Goal: Transaction & Acquisition: Purchase product/service

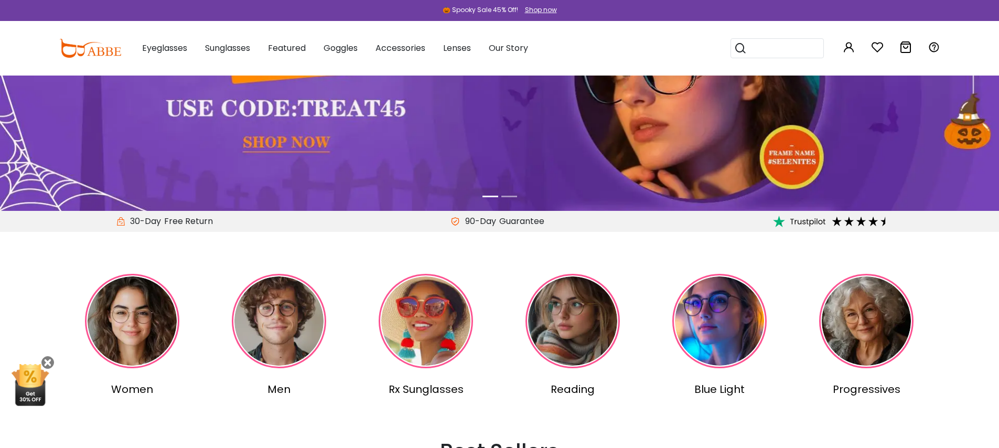
scroll to position [69, 0]
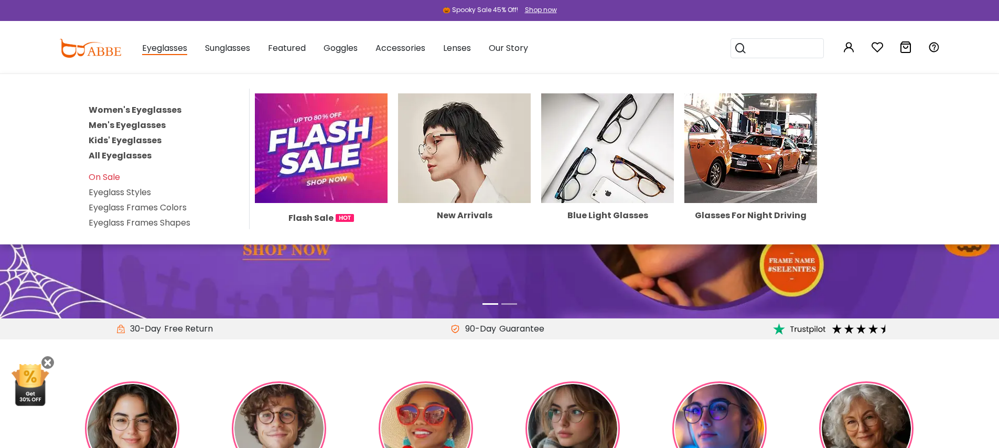
click at [156, 109] on link "Women's Eyeglasses" at bounding box center [135, 110] width 93 height 12
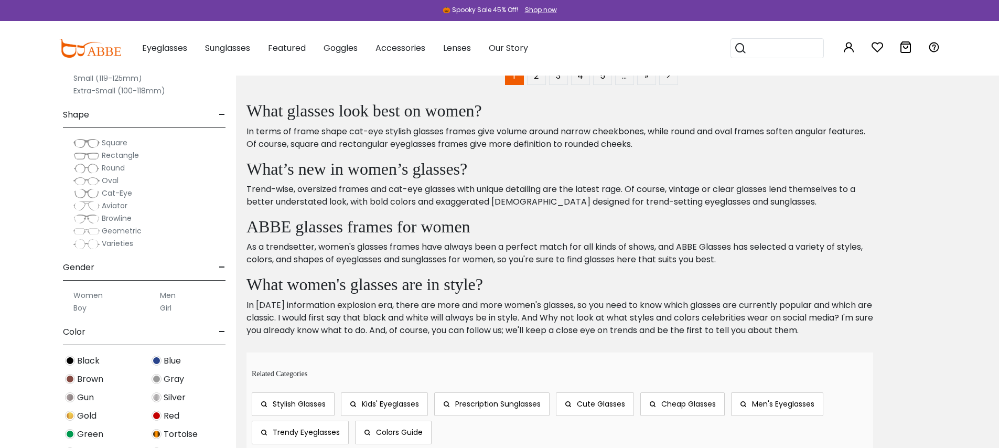
scroll to position [6238, 0]
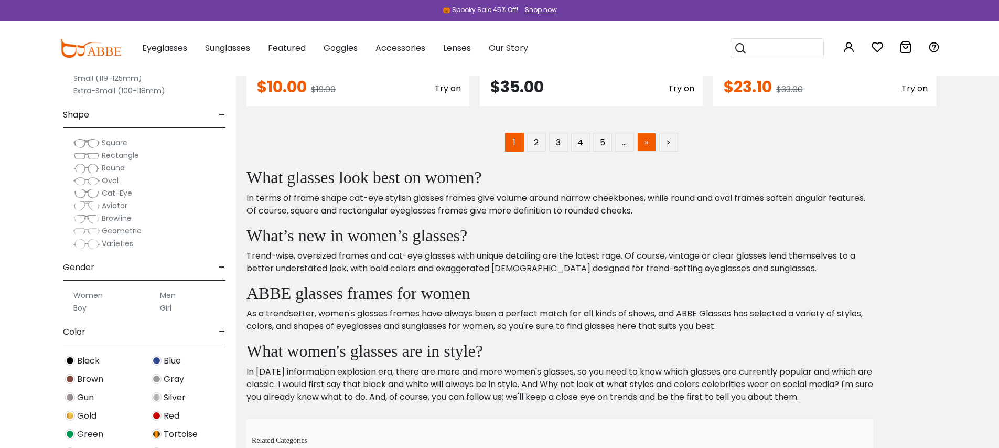
click at [646, 144] on link "»" at bounding box center [646, 142] width 19 height 19
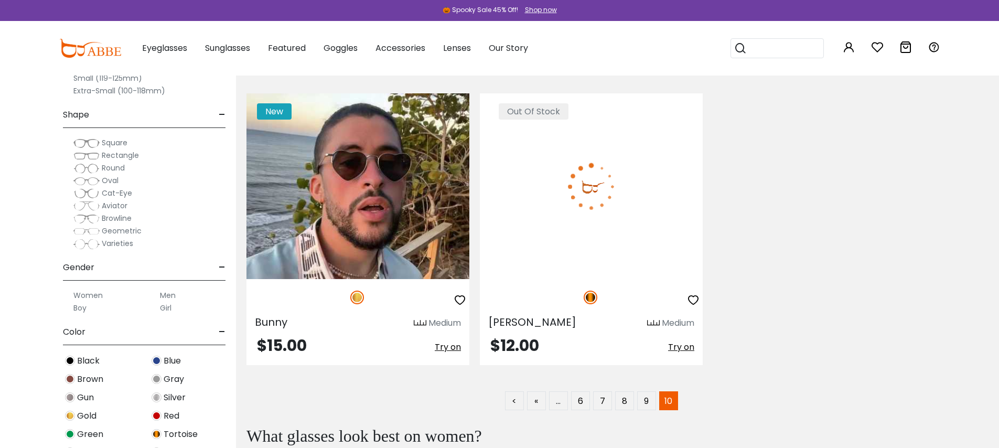
scroll to position [4131, 0]
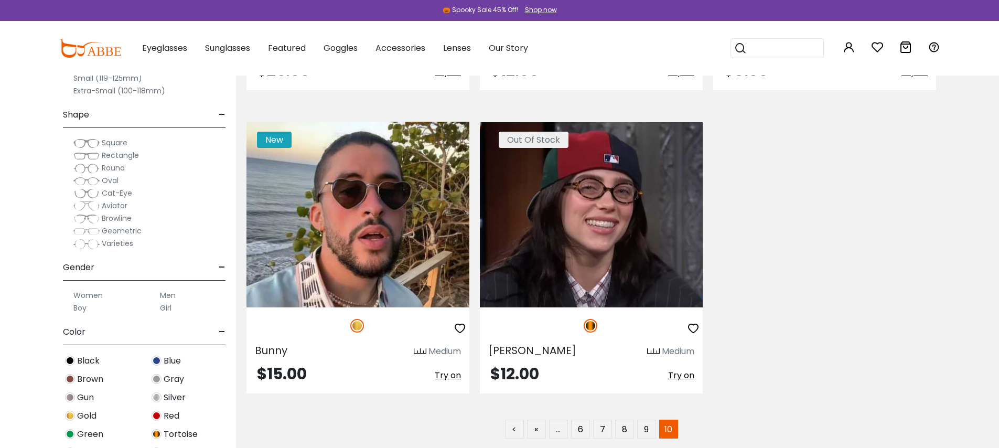
drag, startPoint x: 521, startPoint y: 67, endPoint x: 528, endPoint y: 71, distance: 8.2
click at [520, 67] on button "Later" at bounding box center [520, 68] width 47 height 26
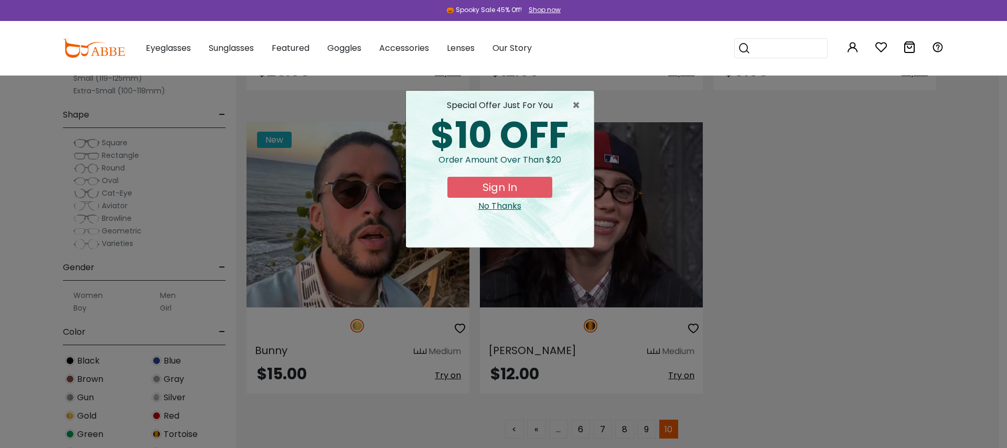
click at [501, 208] on div "No Thanks" at bounding box center [499, 206] width 171 height 13
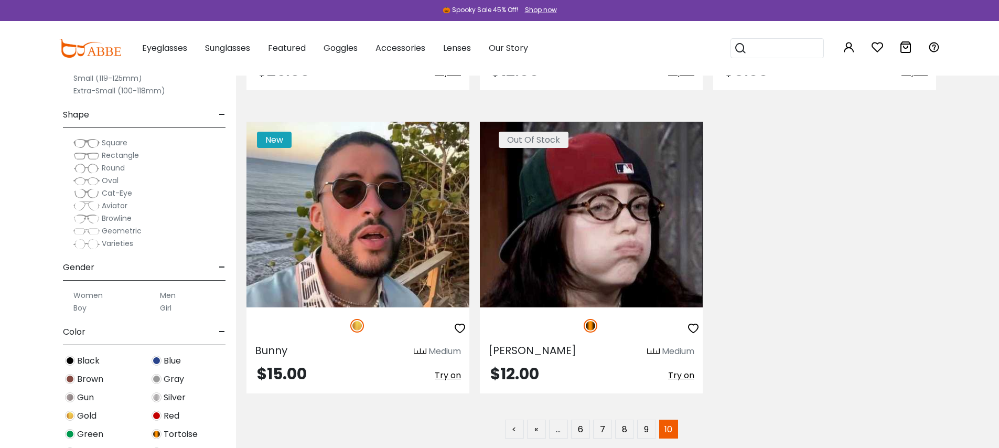
click at [587, 222] on img at bounding box center [591, 215] width 223 height 186
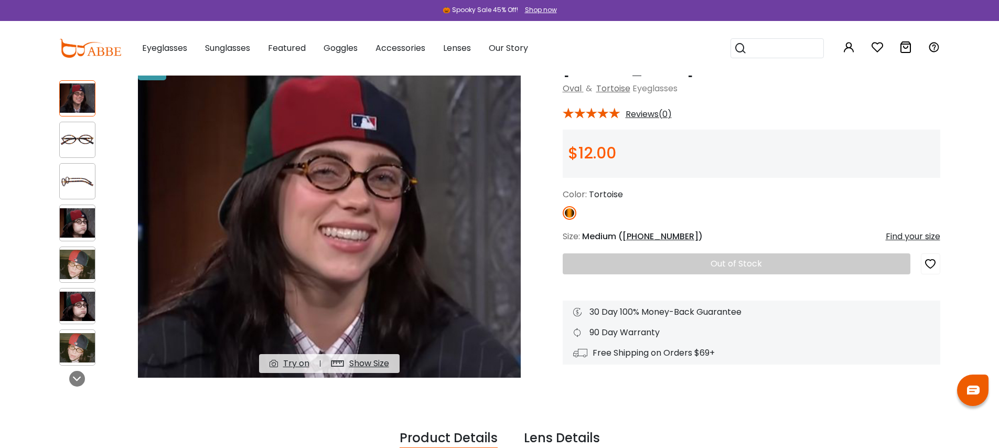
scroll to position [16, 0]
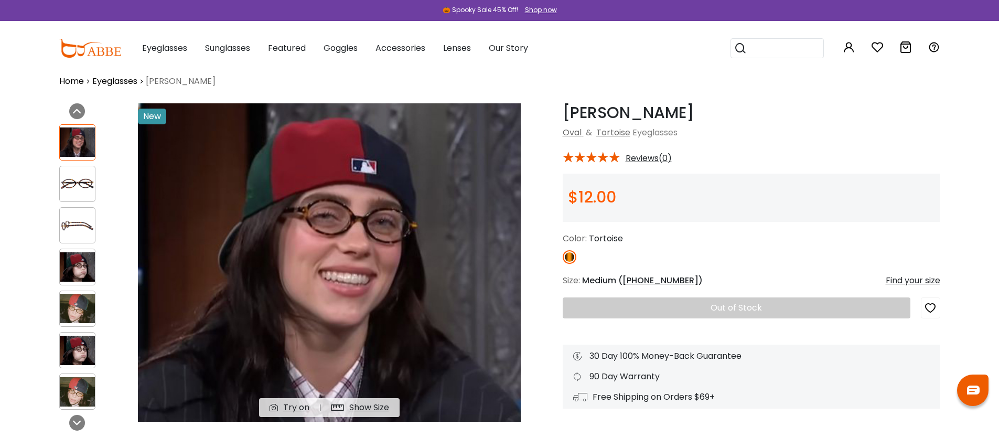
click at [84, 186] on img at bounding box center [77, 184] width 35 height 18
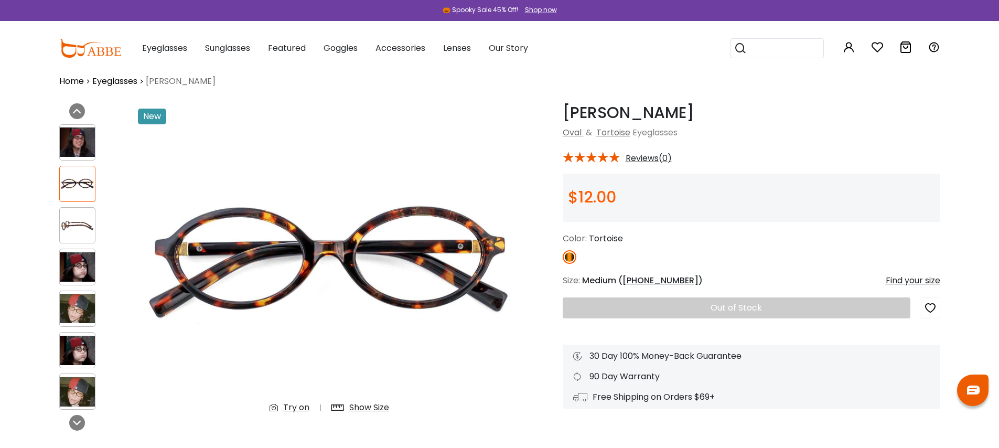
click at [80, 230] on img at bounding box center [77, 226] width 35 height 18
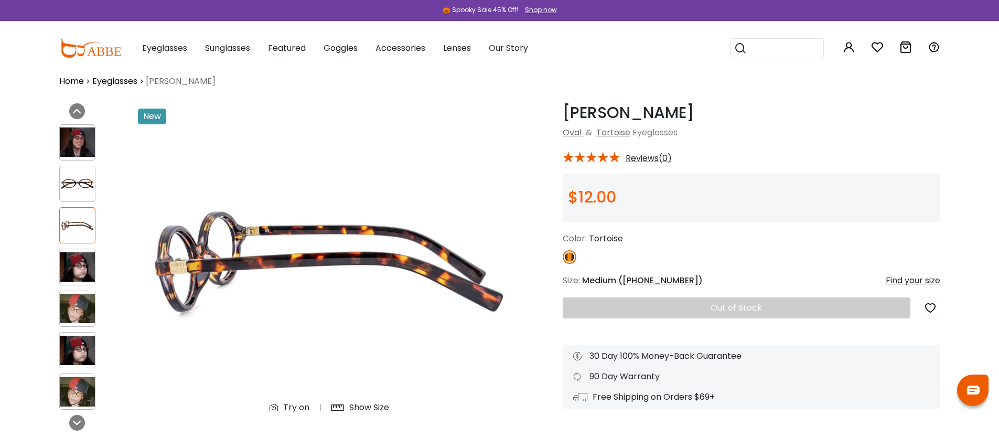
click at [76, 267] on img at bounding box center [77, 266] width 35 height 29
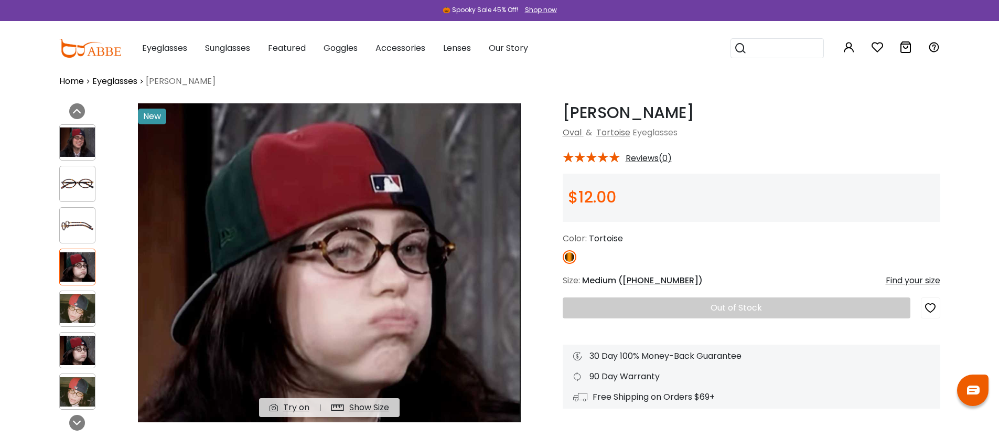
click at [78, 310] on img at bounding box center [77, 308] width 35 height 29
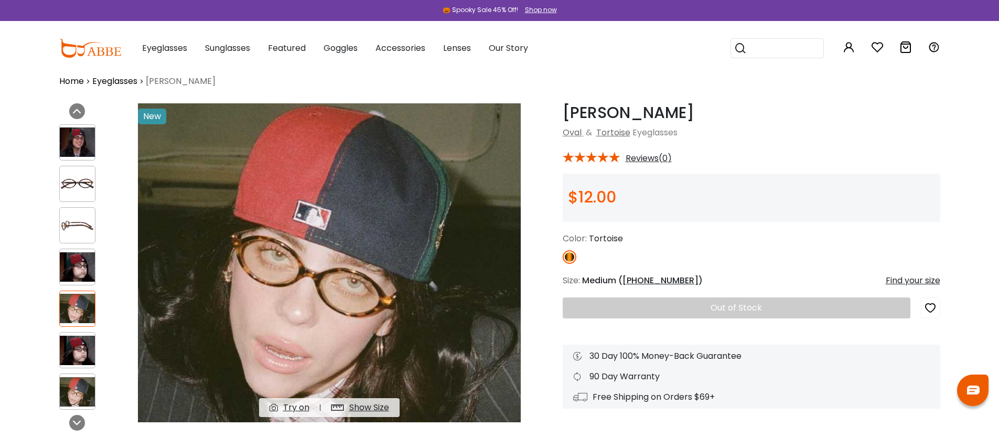
click at [83, 344] on img at bounding box center [77, 350] width 35 height 29
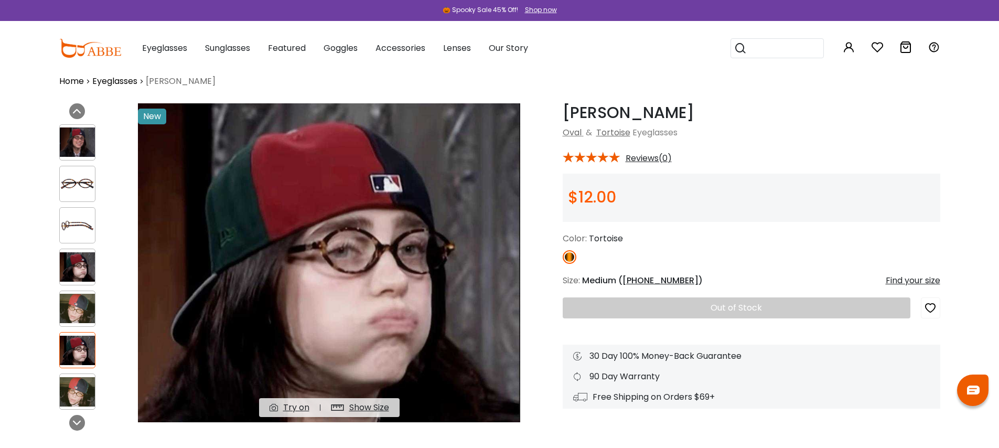
click at [76, 387] on img at bounding box center [77, 391] width 35 height 29
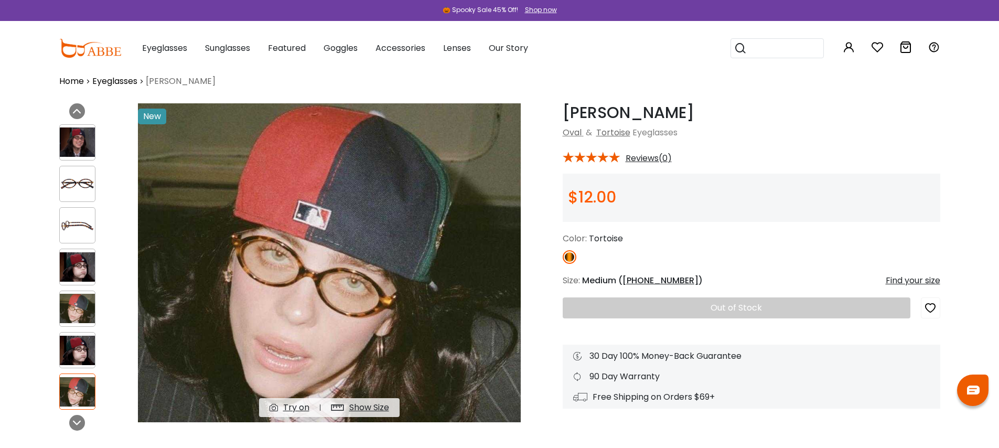
click at [736, 209] on div "$12.00" at bounding box center [752, 198] width 378 height 48
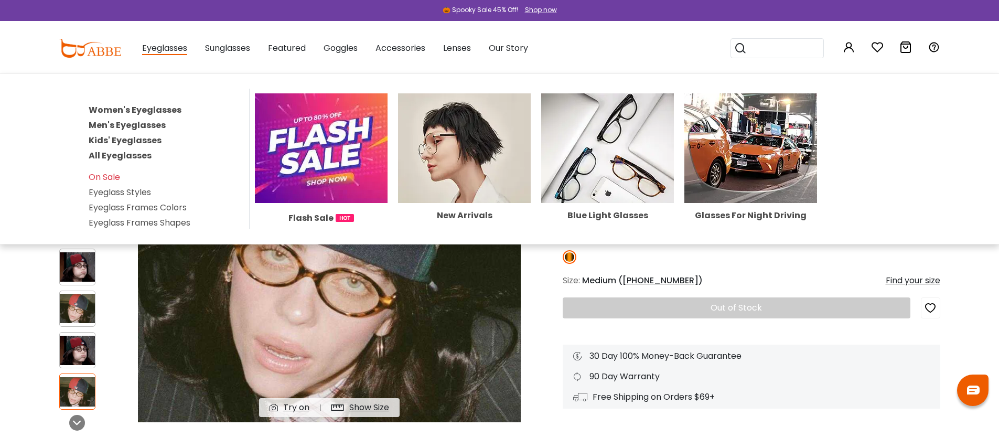
click at [149, 107] on link "Women's Eyeglasses" at bounding box center [135, 110] width 93 height 12
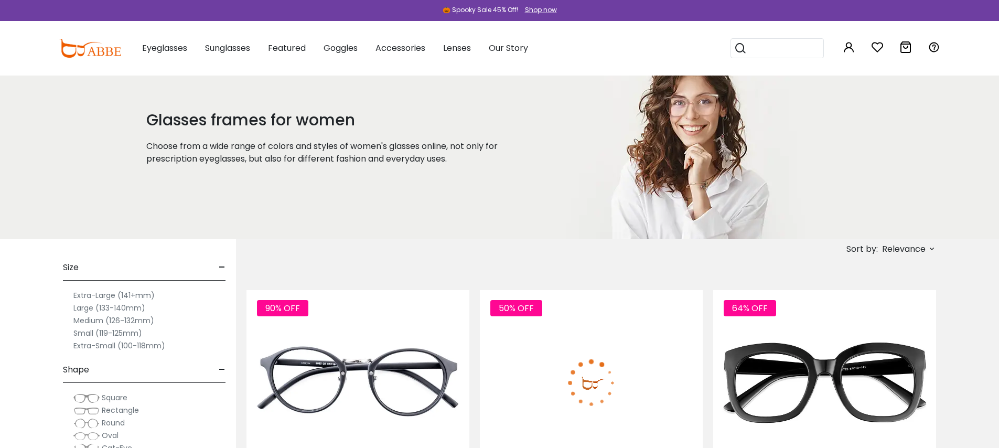
scroll to position [72, 0]
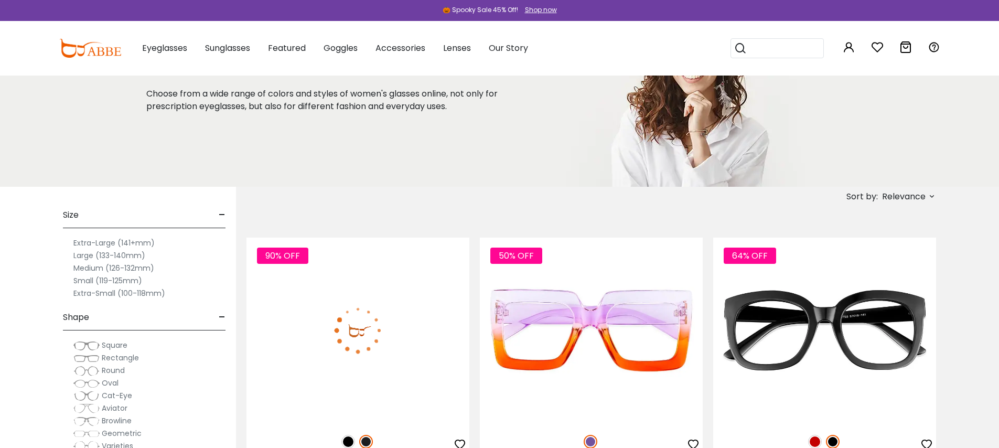
click at [407, 312] on img at bounding box center [358, 331] width 223 height 186
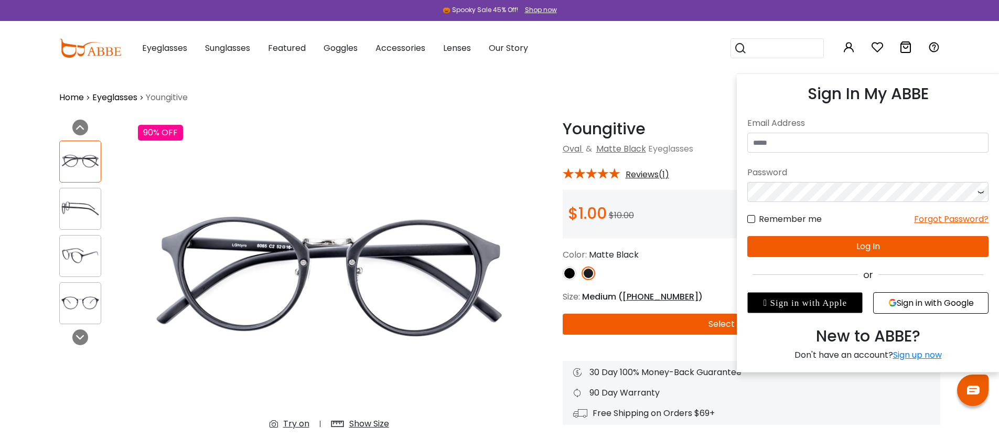
click at [849, 47] on icon at bounding box center [849, 47] width 13 height 13
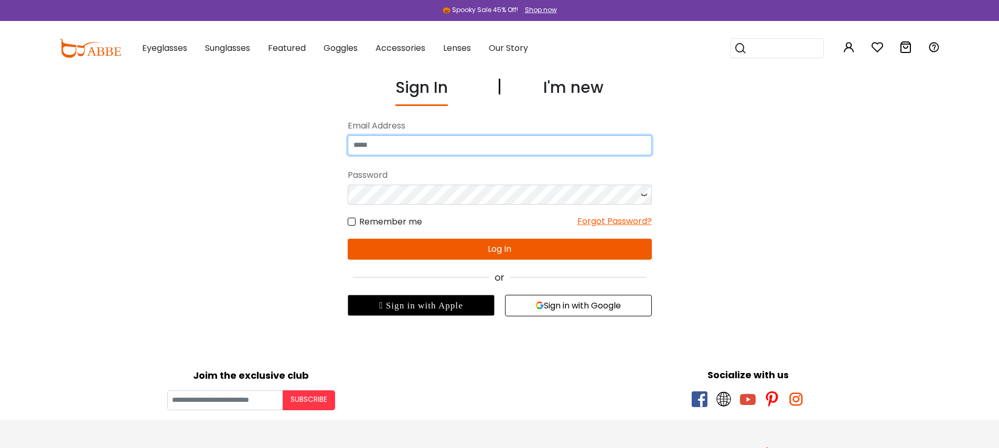
click at [512, 148] on input "email" at bounding box center [500, 145] width 304 height 20
type input "**********"
click at [502, 250] on button "Log In" at bounding box center [500, 249] width 304 height 21
